Goal: Navigation & Orientation: Understand site structure

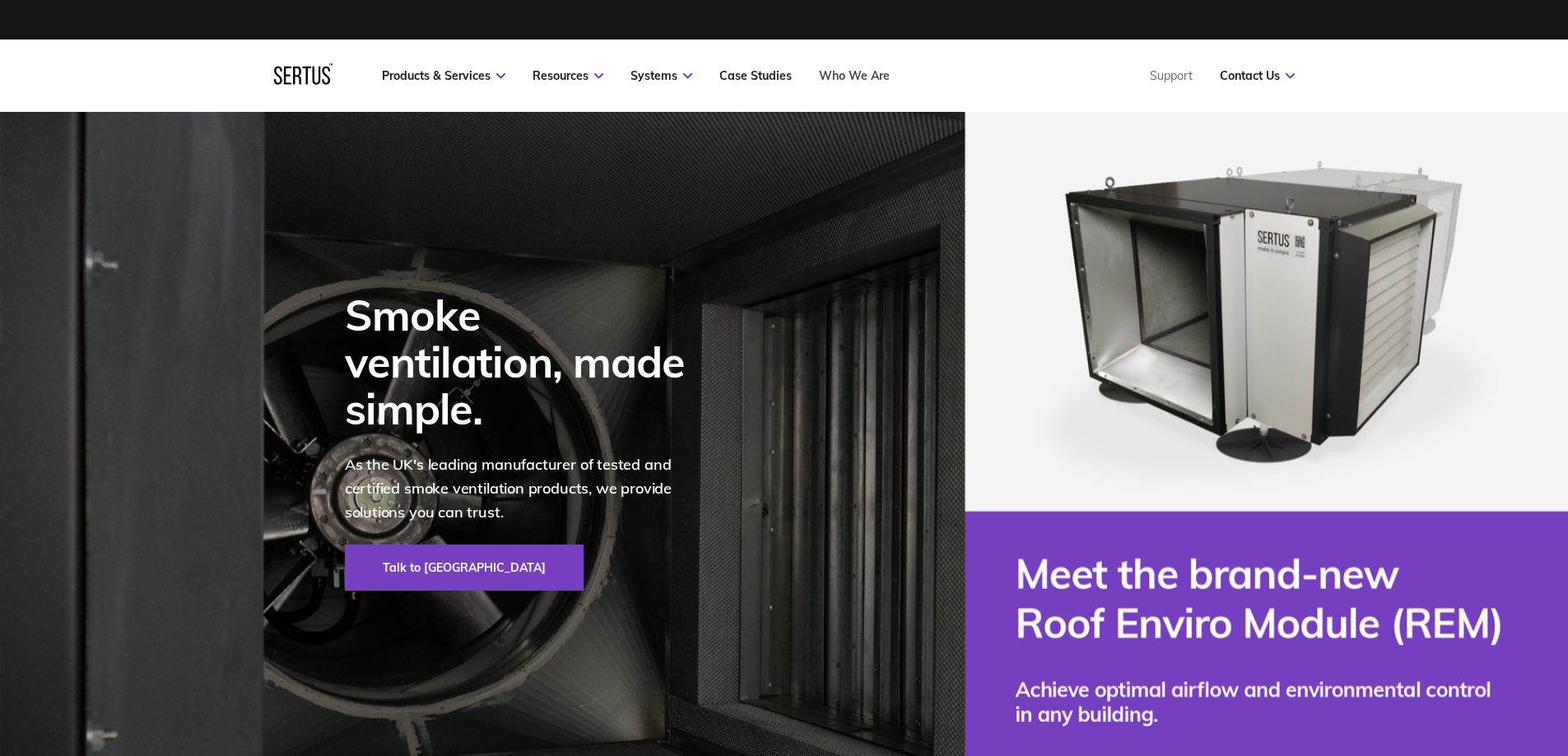
click at [845, 81] on link "Who We Are" at bounding box center [855, 75] width 71 height 14
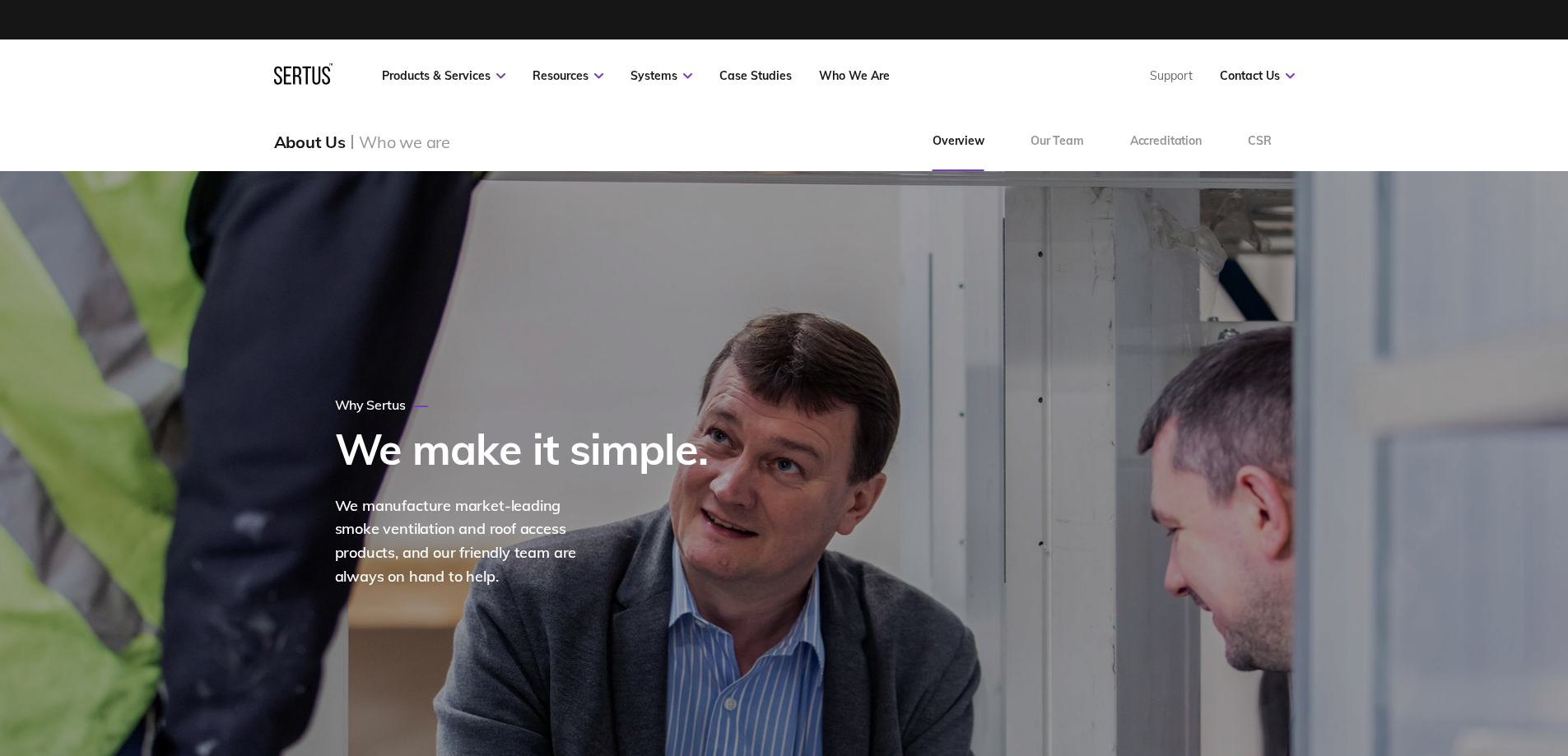
click at [1417, 131] on div "About Us Who we are Overview Our Team Accreditation CSR" at bounding box center [784, 141] width 1568 height 59
click at [1082, 146] on link "Our Team" at bounding box center [1057, 141] width 100 height 59
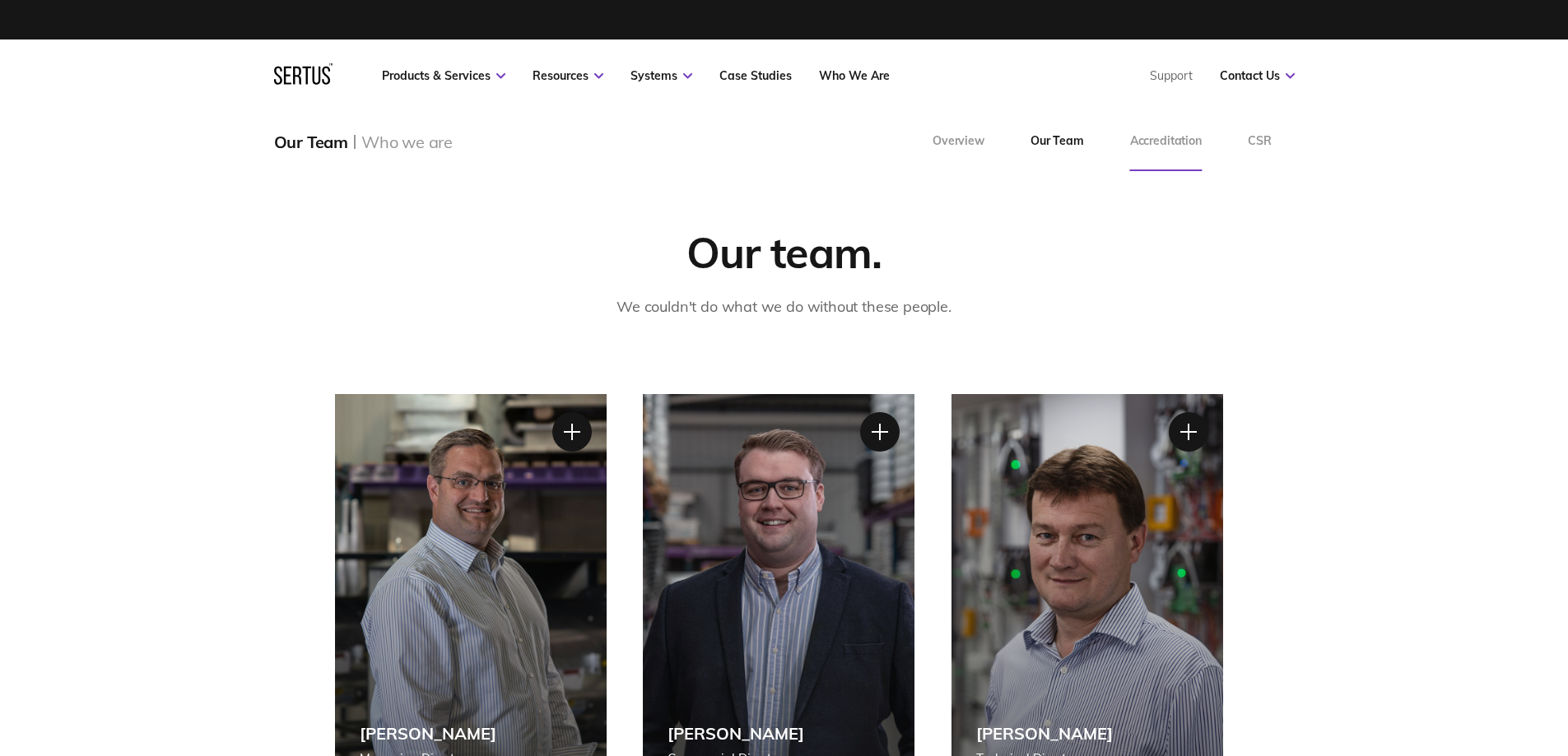
click at [1170, 144] on link "Accreditation" at bounding box center [1166, 141] width 118 height 59
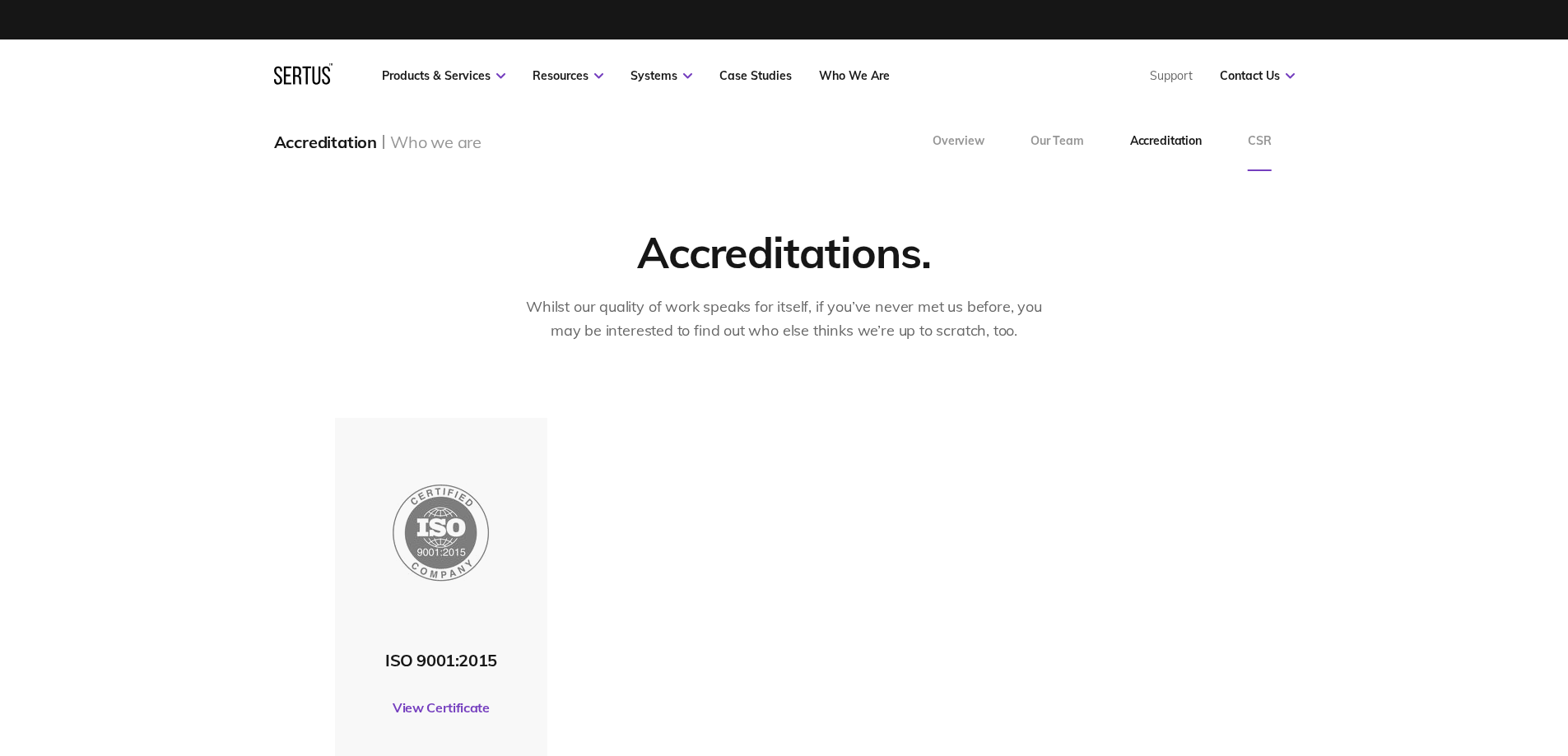
click at [1263, 135] on link "CSR" at bounding box center [1260, 141] width 70 height 59
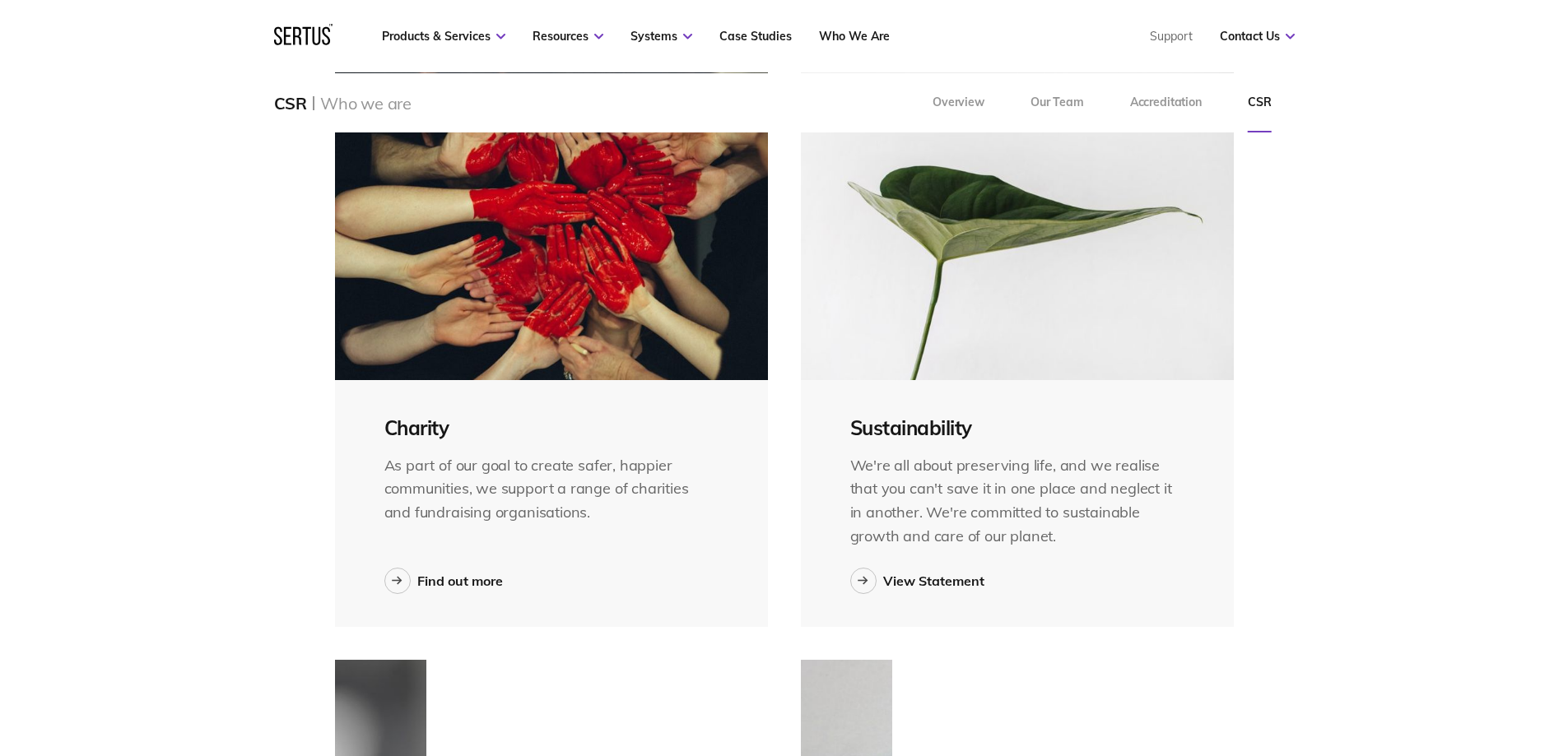
scroll to position [658, 0]
